Goal: Task Accomplishment & Management: Complete application form

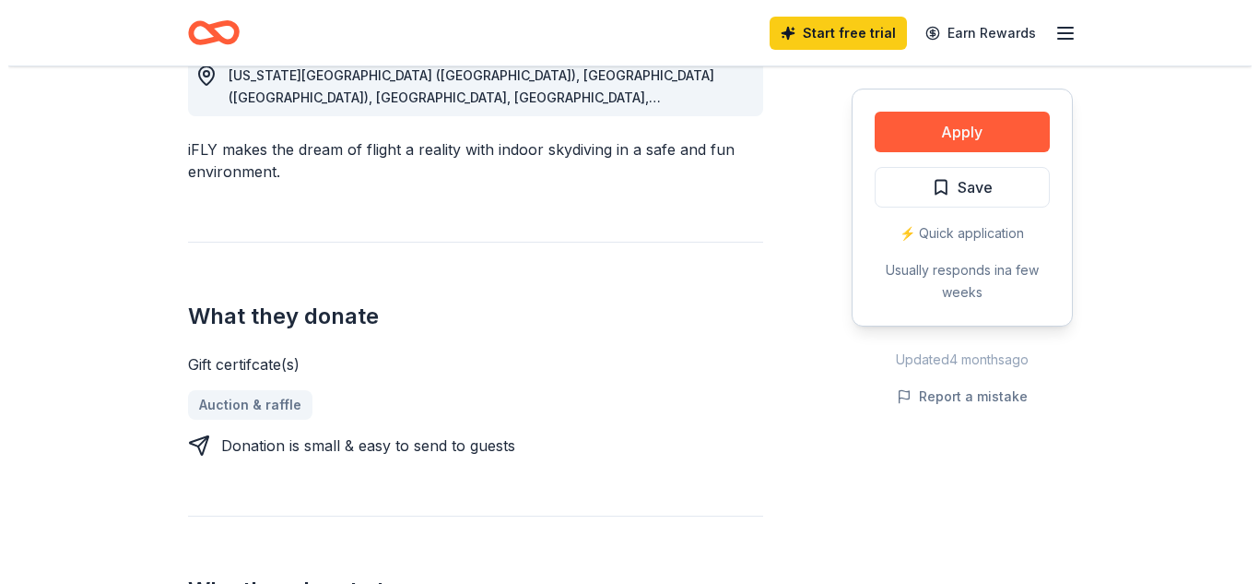
scroll to position [566, 0]
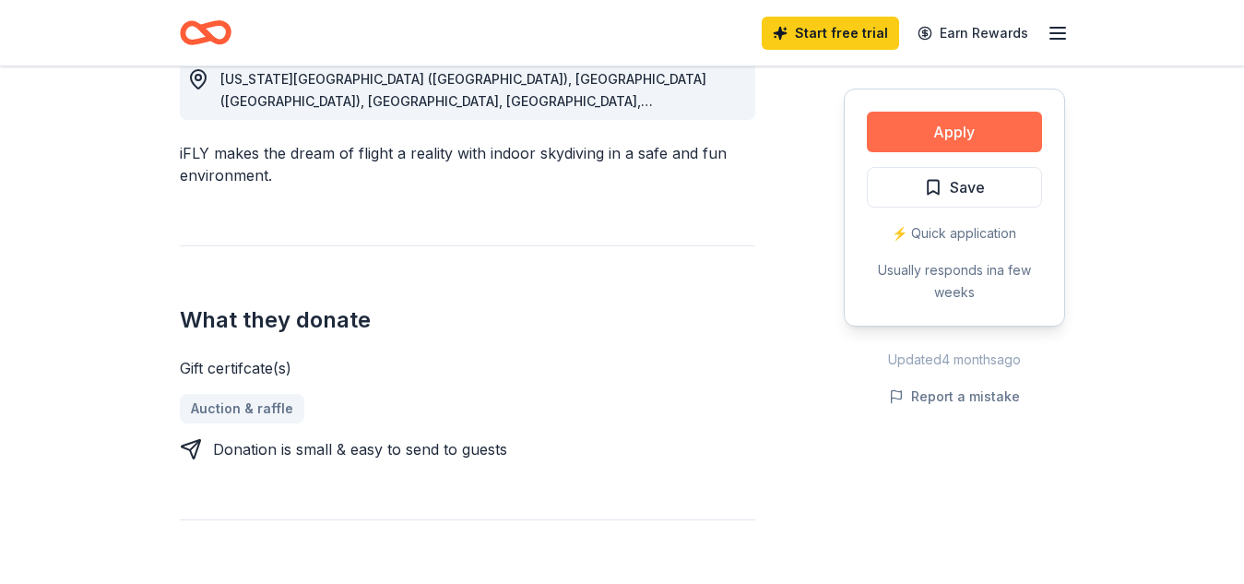
click at [903, 122] on button "Apply" at bounding box center [954, 132] width 175 height 41
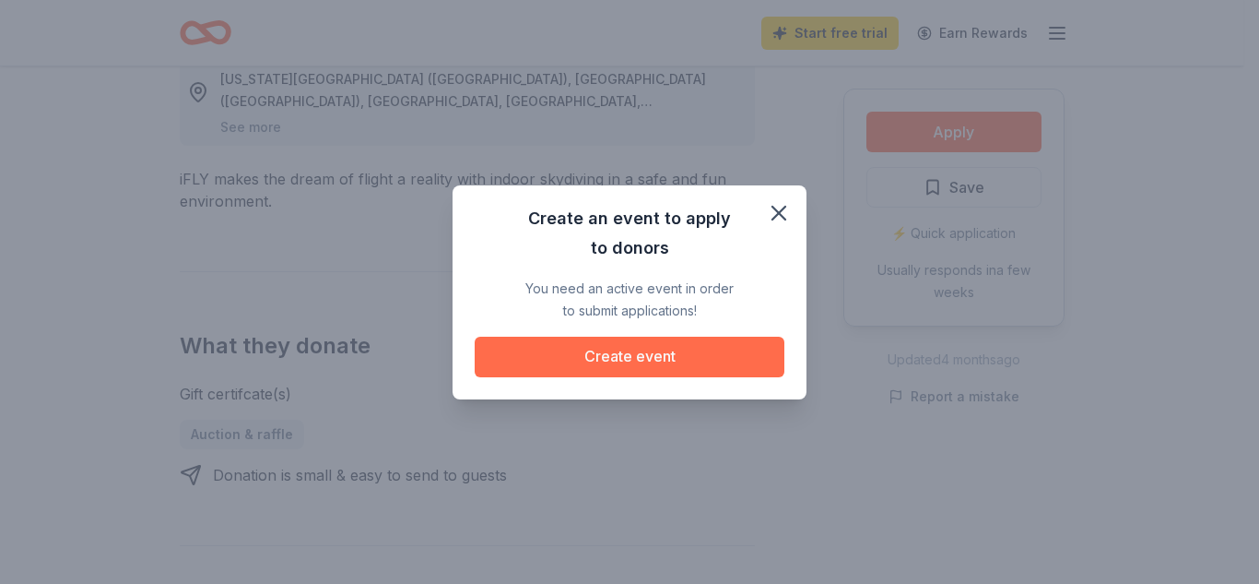
click at [538, 360] on button "Create event" at bounding box center [630, 357] width 310 height 41
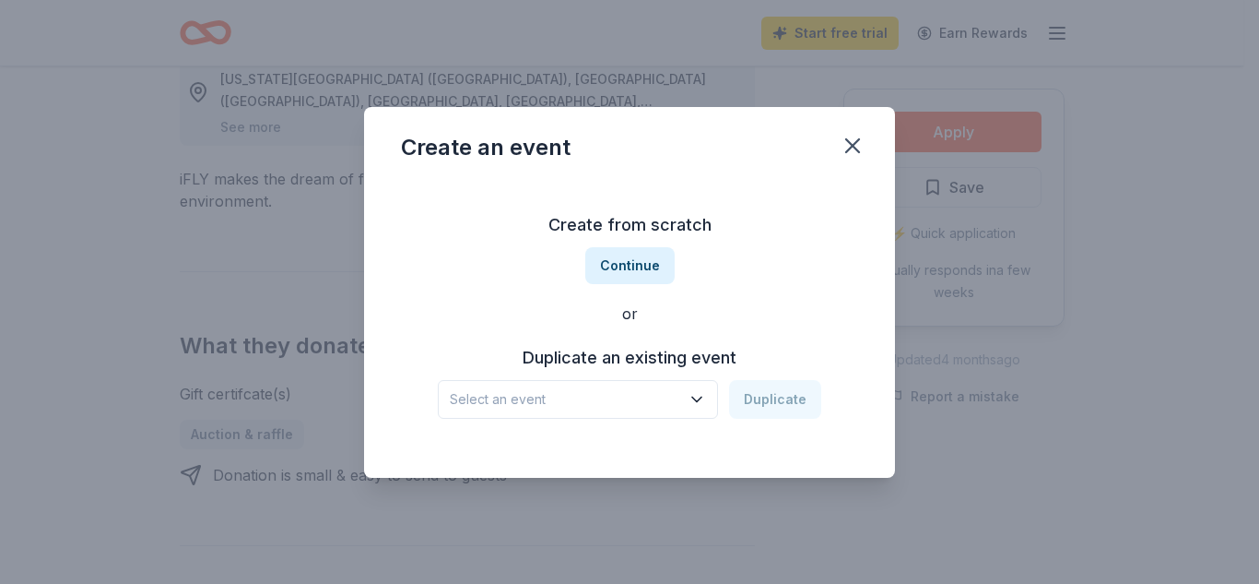
click at [522, 395] on span "Select an event" at bounding box center [565, 399] width 230 height 22
click at [767, 405] on button "Duplicate" at bounding box center [775, 399] width 92 height 39
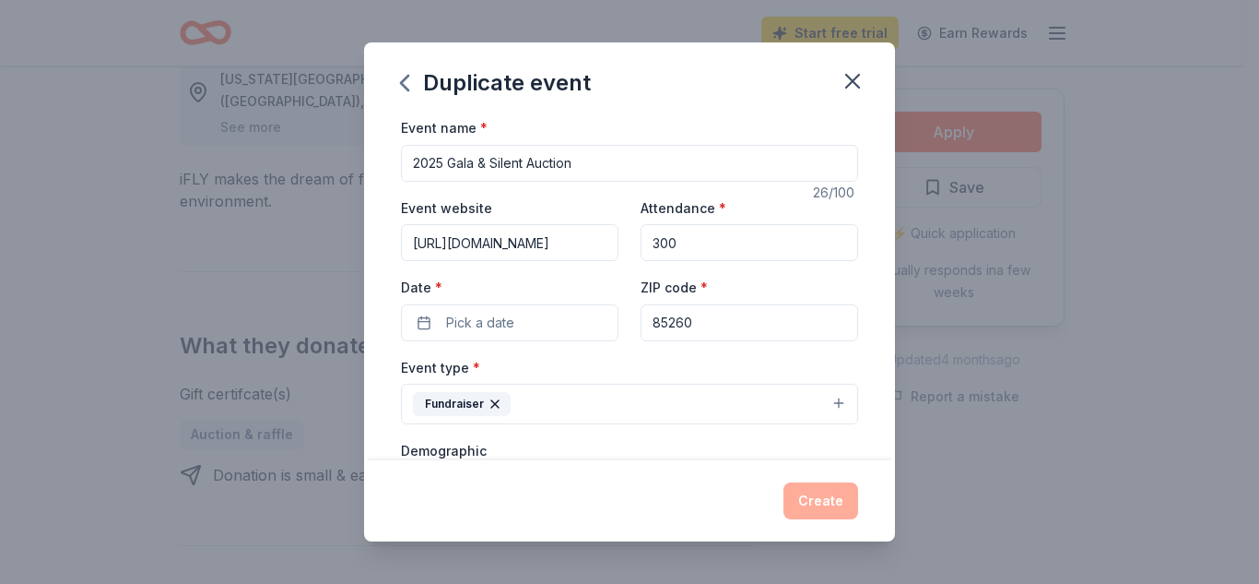
click at [587, 170] on input "2025 Gala & Silent Auction" at bounding box center [629, 163] width 457 height 37
type input "2"
type input "Martini Night on Broadway (Annual Fundraiser Gala and Silent Auction)"
click at [679, 238] on input "300" at bounding box center [750, 242] width 218 height 37
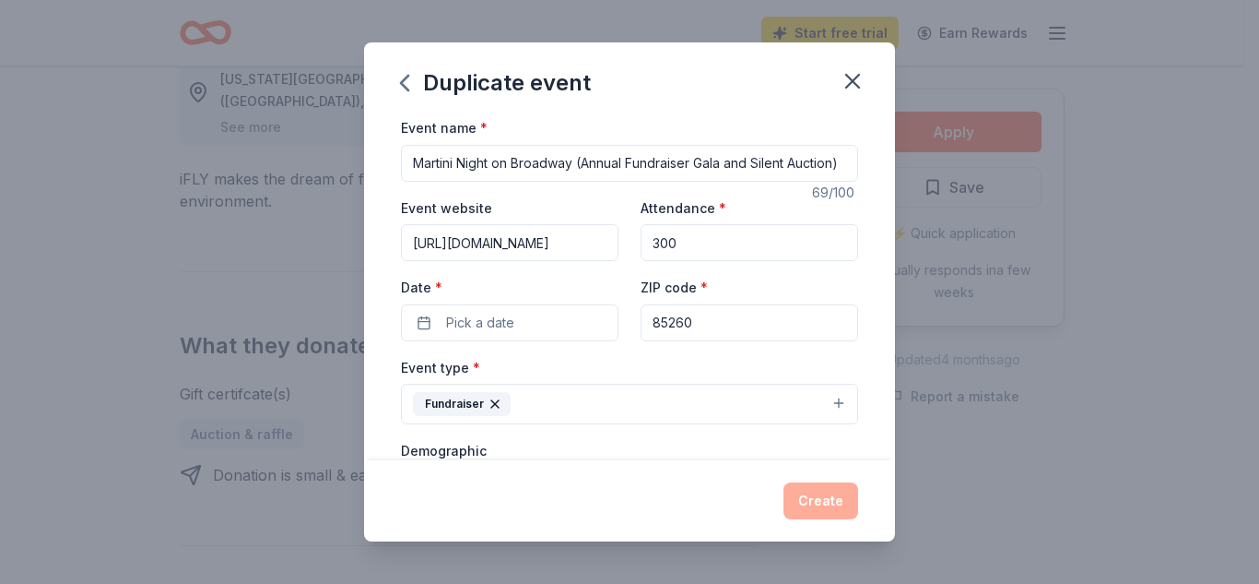
scroll to position [0, 0]
type input "3"
type input "400"
click at [487, 324] on span "Pick a date" at bounding box center [480, 323] width 68 height 22
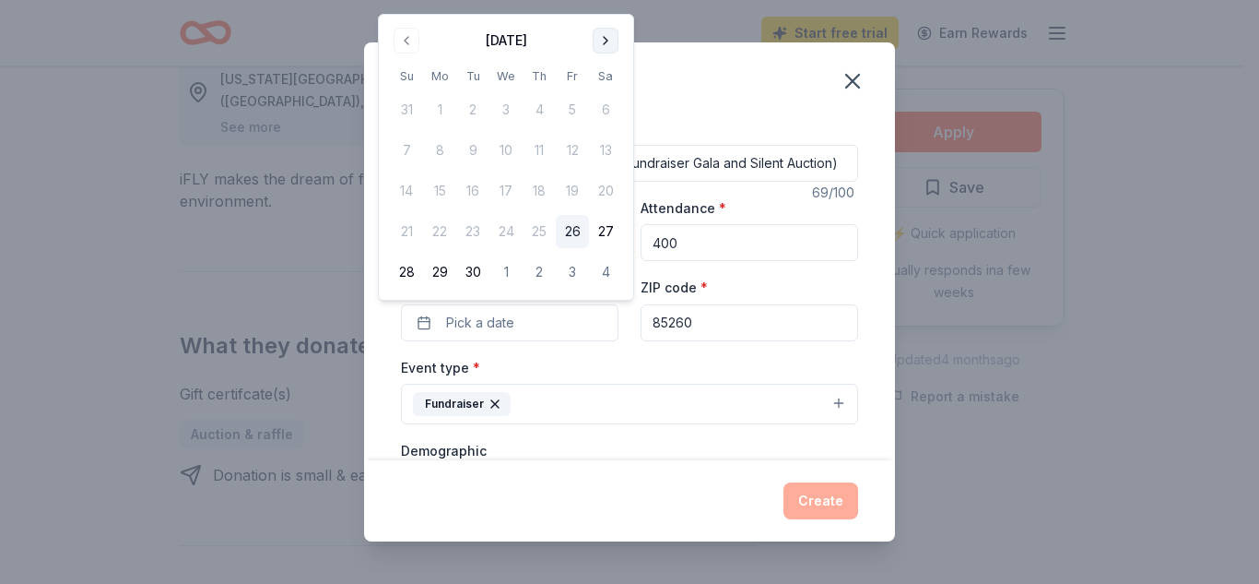
click at [601, 39] on button "Go to next month" at bounding box center [606, 41] width 26 height 26
click at [603, 46] on button "Go to next month" at bounding box center [606, 41] width 26 height 26
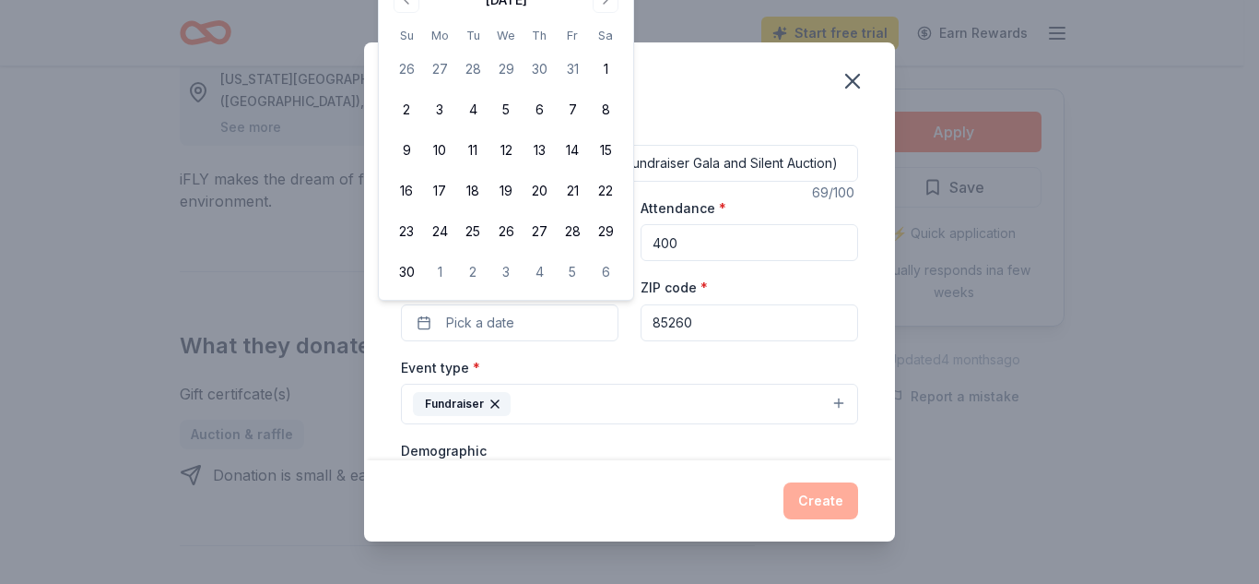
click at [606, 42] on th "Sa" at bounding box center [605, 35] width 33 height 19
click at [425, 136] on button "10" at bounding box center [439, 150] width 33 height 33
click at [601, 9] on button "Go to next month" at bounding box center [606, 0] width 26 height 26
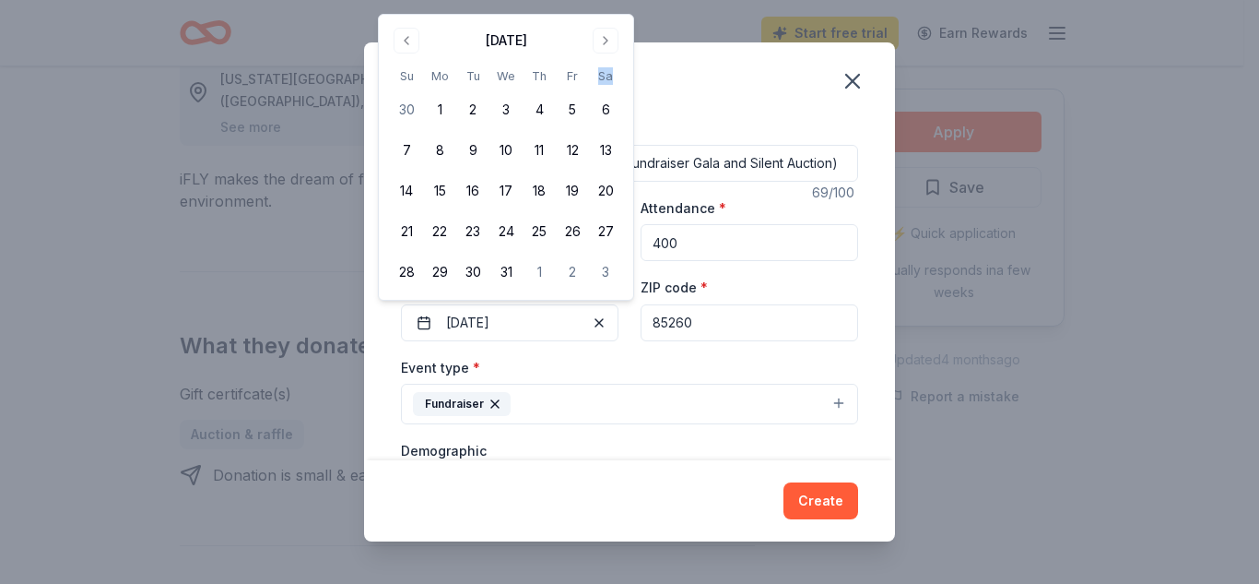
click at [520, 32] on div "[DATE]" at bounding box center [506, 41] width 41 height 22
click at [608, 39] on button "Go to next month" at bounding box center [606, 41] width 26 height 26
click at [608, 273] on button "31" at bounding box center [605, 271] width 33 height 33
click at [669, 358] on div "Event type * Fundraiser" at bounding box center [629, 390] width 457 height 69
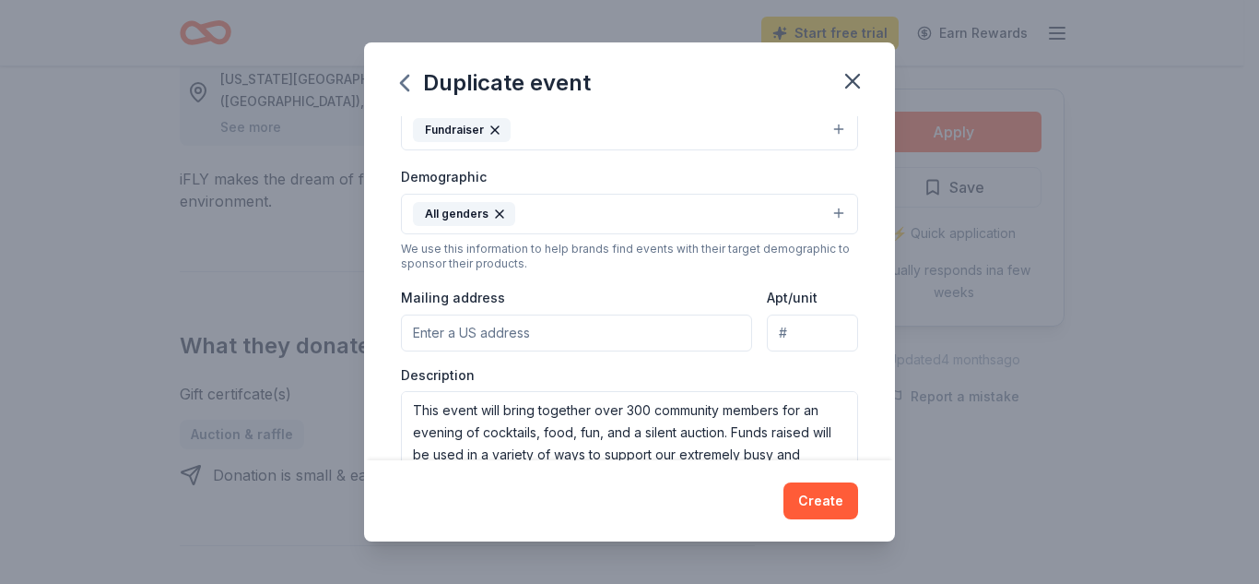
scroll to position [279, 0]
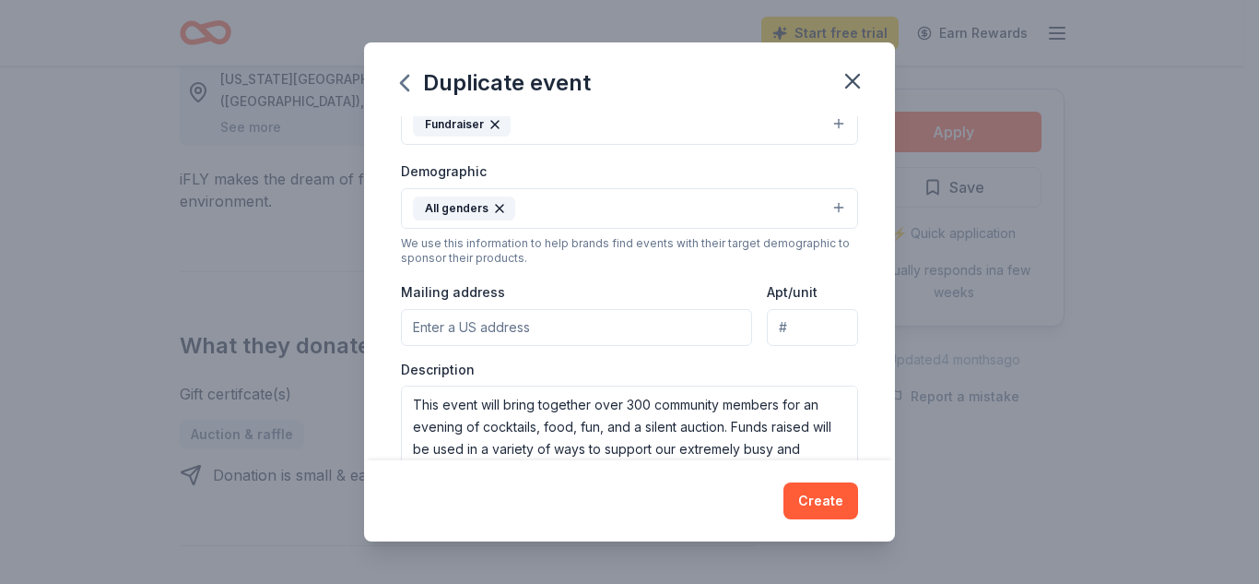
click at [431, 325] on input "Mailing address" at bounding box center [576, 327] width 351 height 37
type input "[STREET_ADDRESS]"
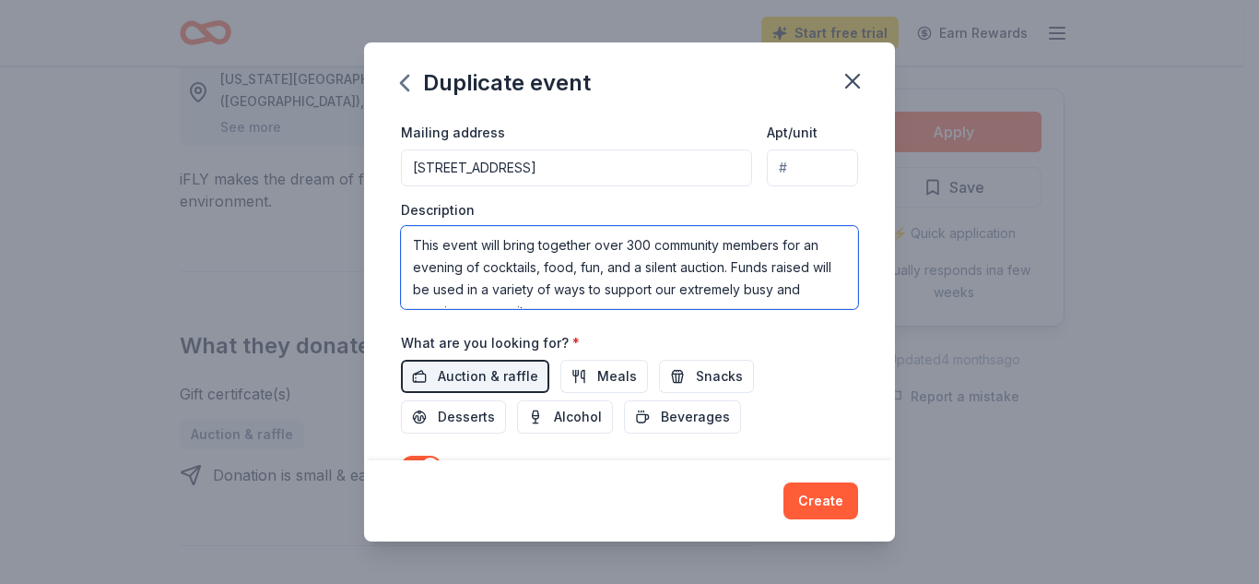
click at [458, 254] on textarea "This event will bring together over 300 community members for an evening of coc…" at bounding box center [629, 267] width 457 height 83
click at [637, 249] on textarea "This event will bring together over 300 community members for an evening of coc…" at bounding box center [629, 267] width 457 height 83
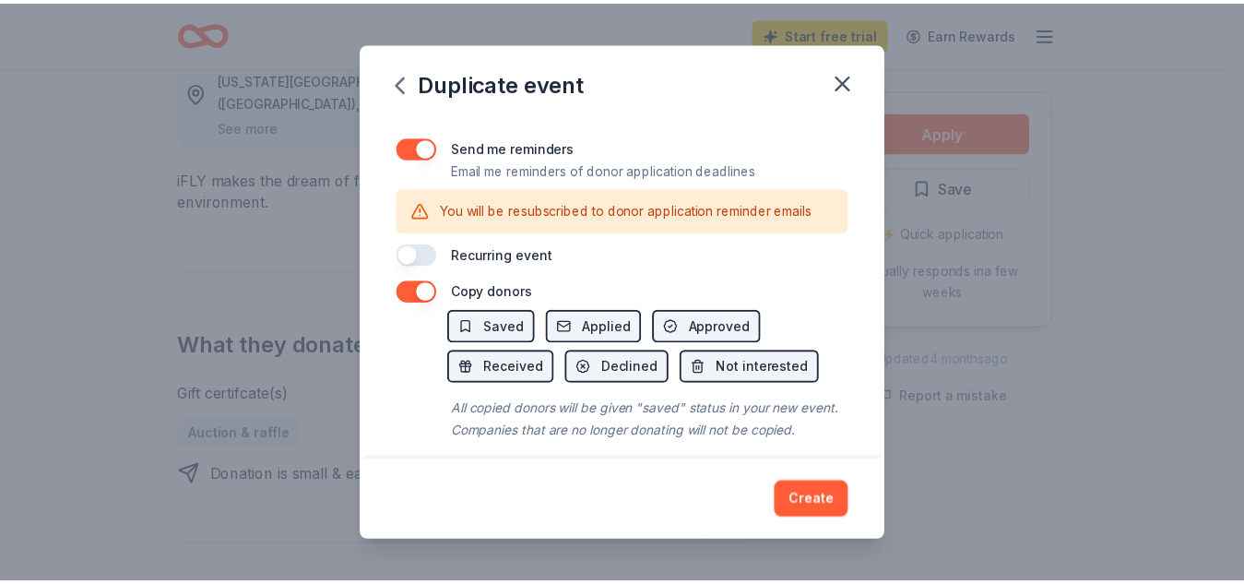
scroll to position [796, 0]
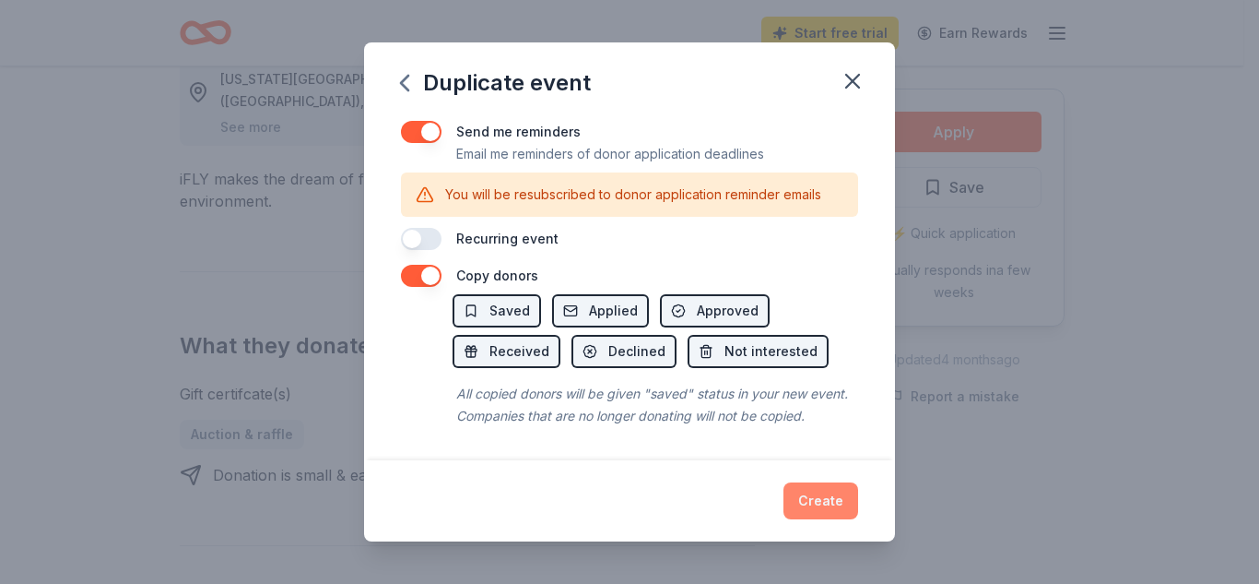
type textarea "This event will bring together nearly 400 community members for an evening of c…"
click at [824, 503] on button "Create" at bounding box center [821, 500] width 75 height 37
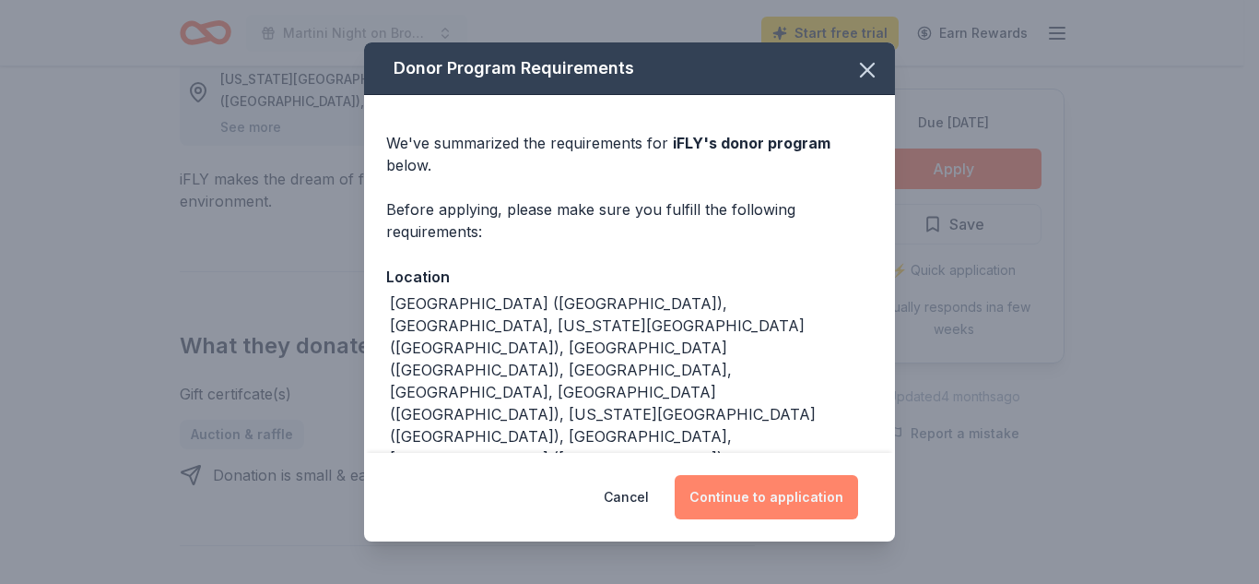
click at [734, 492] on button "Continue to application" at bounding box center [766, 497] width 183 height 44
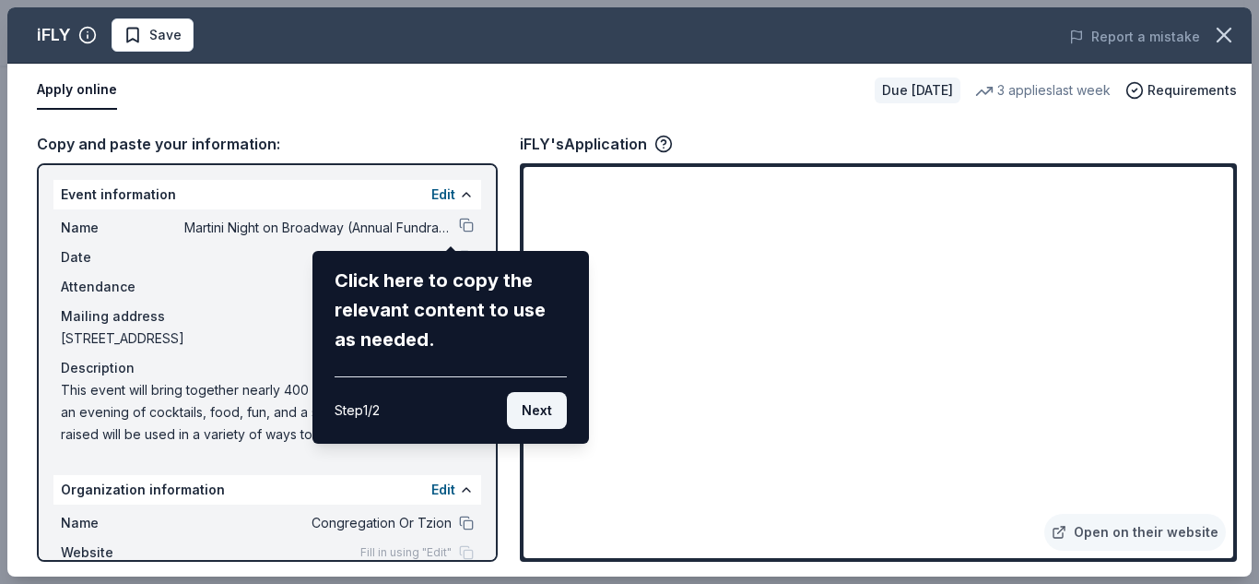
click at [538, 408] on button "Next" at bounding box center [537, 410] width 60 height 37
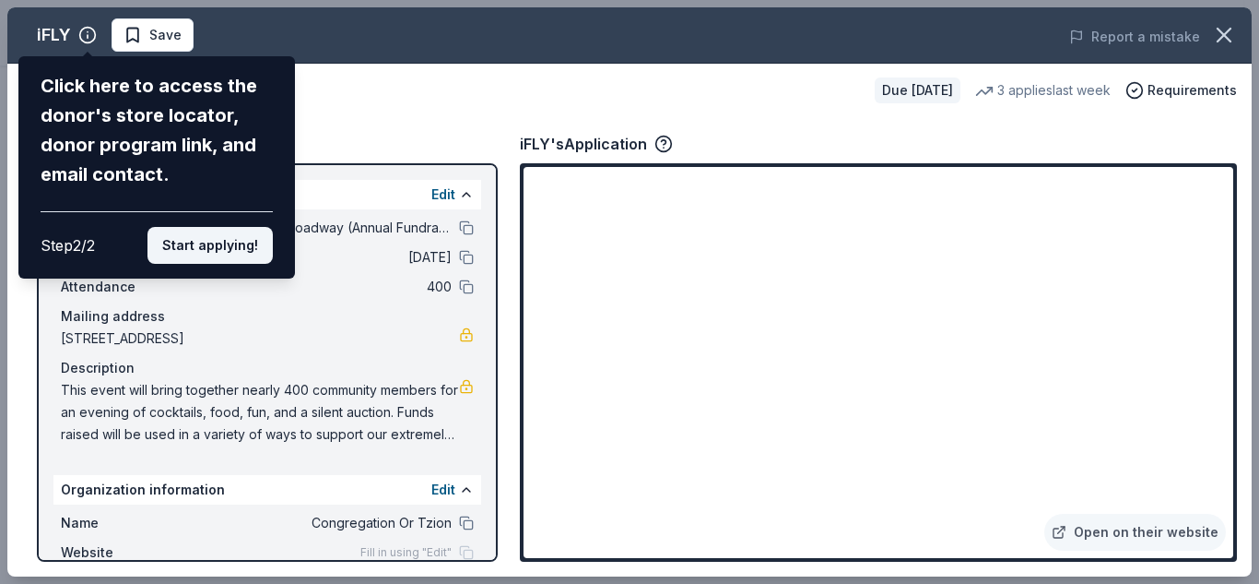
click at [198, 237] on button "Start applying!" at bounding box center [210, 245] width 125 height 37
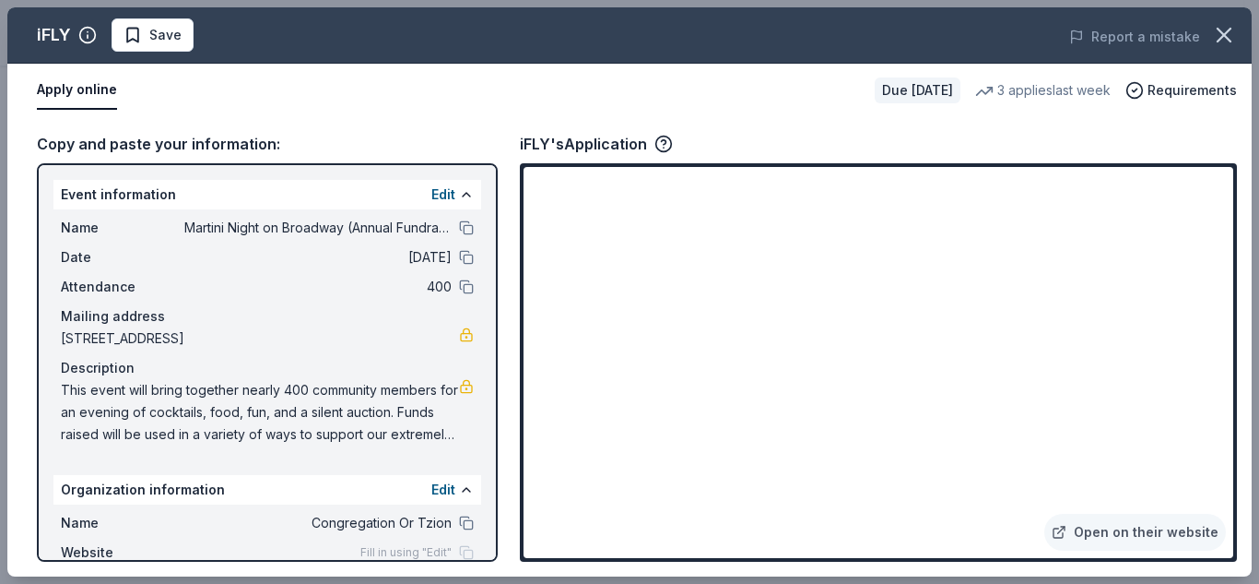
click at [590, 469] on div "iFLY Save Report a mistake Apply online Due [DATE] 3 applies last week Requirem…" at bounding box center [629, 291] width 1245 height 569
click at [1218, 41] on icon "button" at bounding box center [1224, 35] width 13 height 13
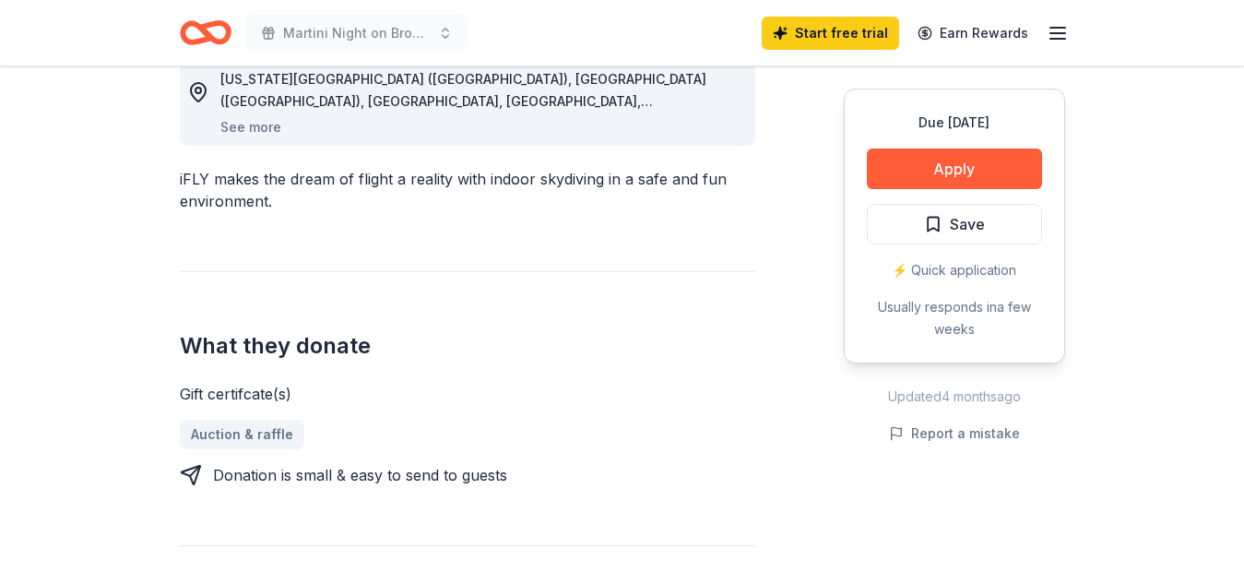
click at [209, 25] on icon "Home" at bounding box center [213, 32] width 29 height 18
click at [213, 36] on icon "Home" at bounding box center [206, 32] width 52 height 43
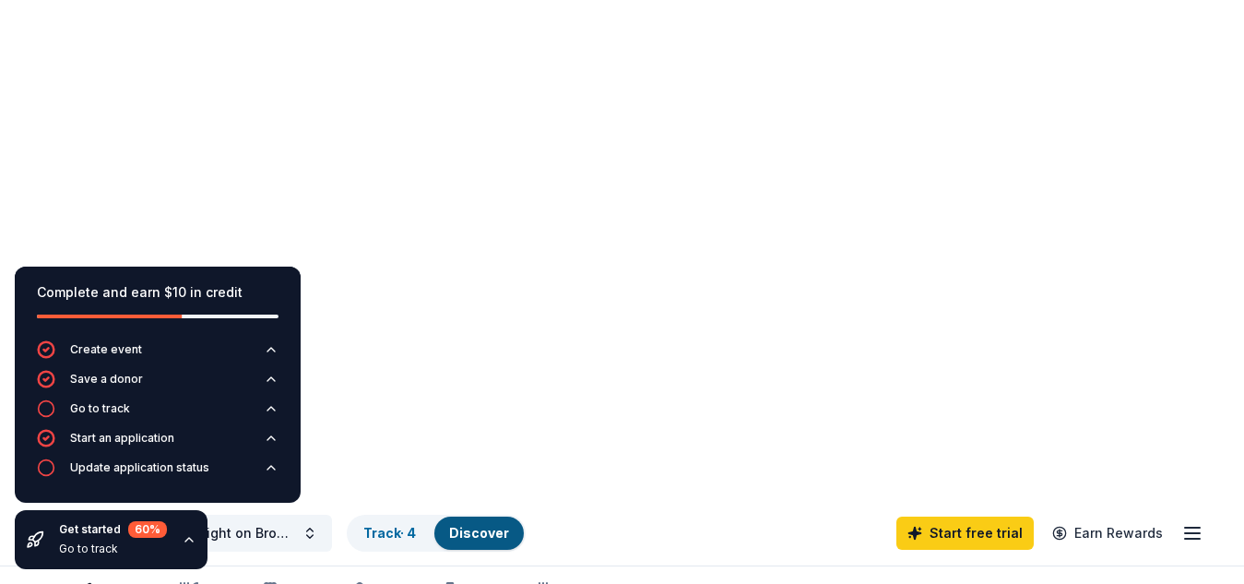
scroll to position [1187, 0]
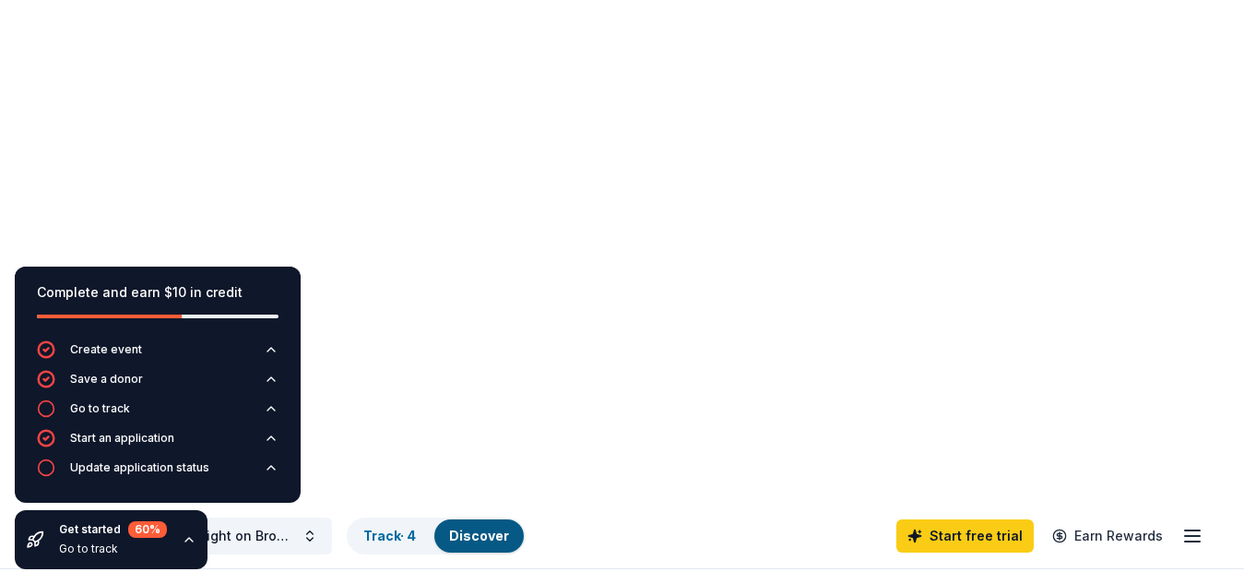
click at [178, 583] on icon "button" at bounding box center [189, 595] width 22 height 22
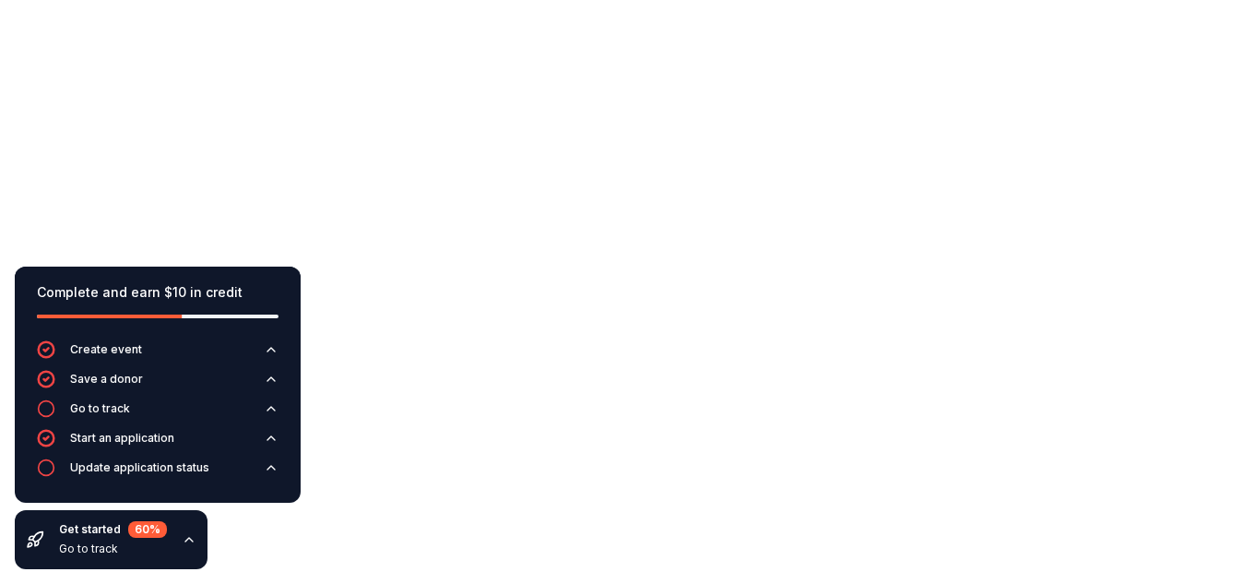
click at [186, 539] on icon "button" at bounding box center [189, 539] width 15 height 15
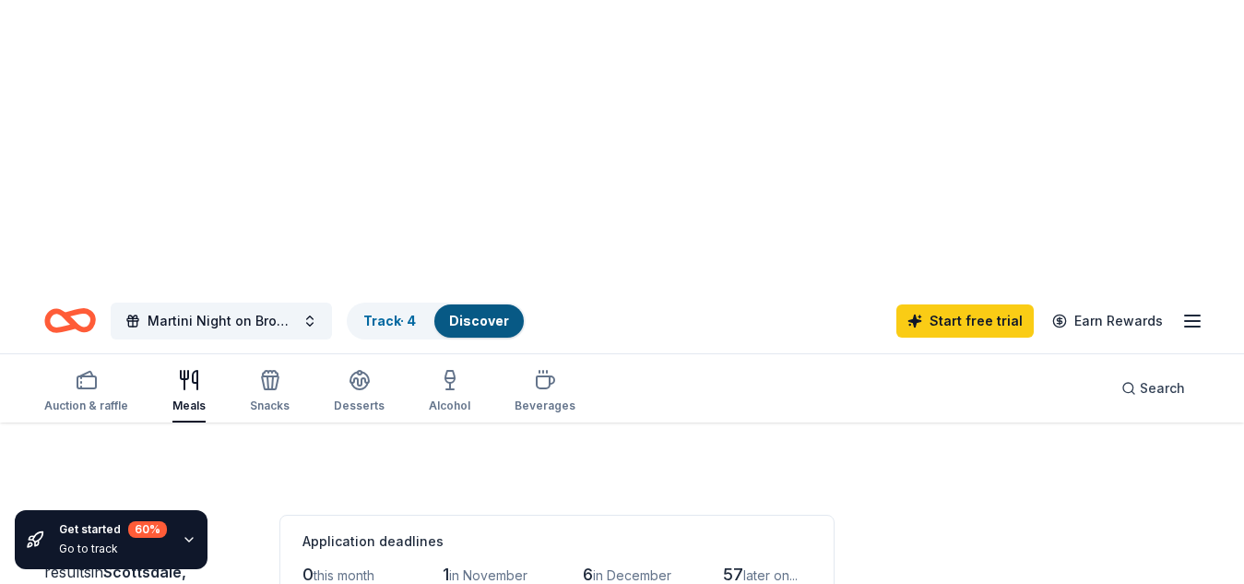
scroll to position [1407, 0]
